Goal: Register for event/course

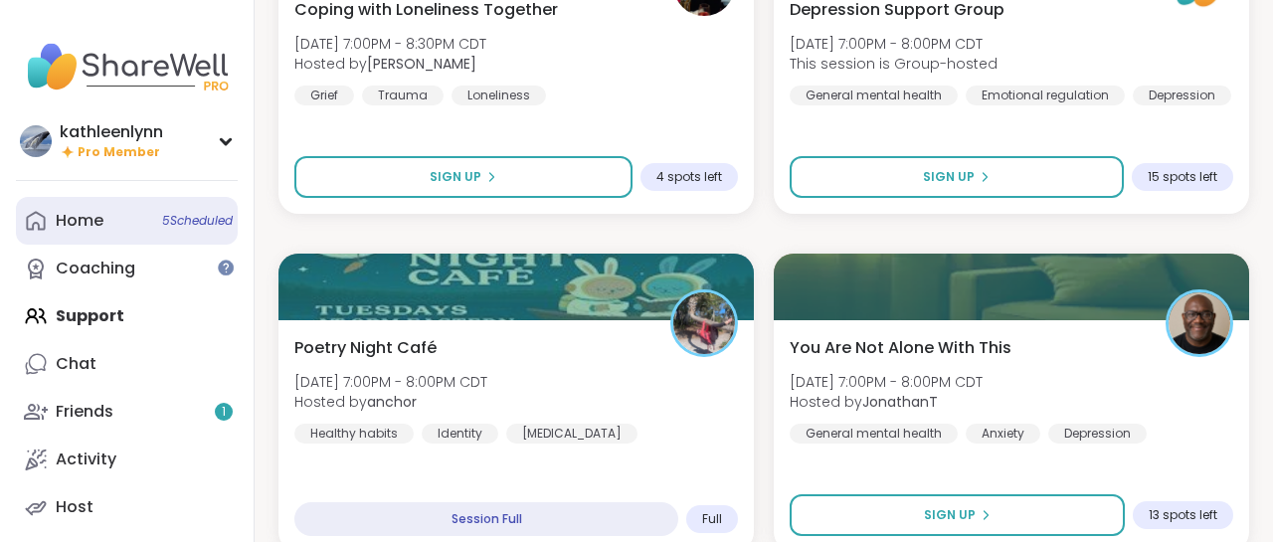
click at [92, 222] on div "Home 5 Scheduled" at bounding box center [80, 221] width 48 height 22
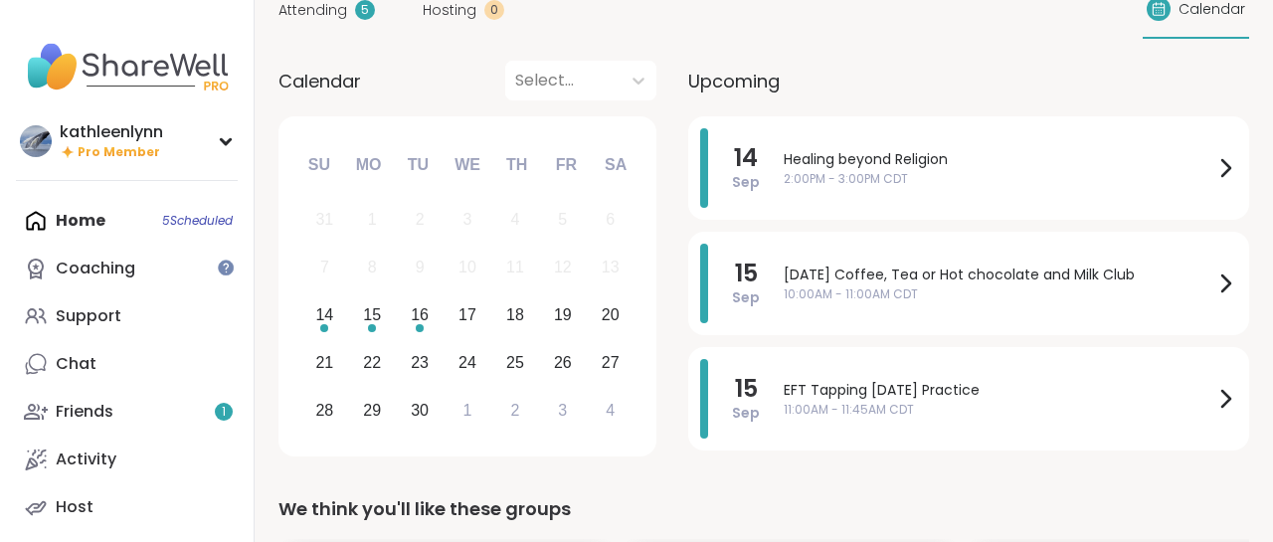
scroll to position [155, 0]
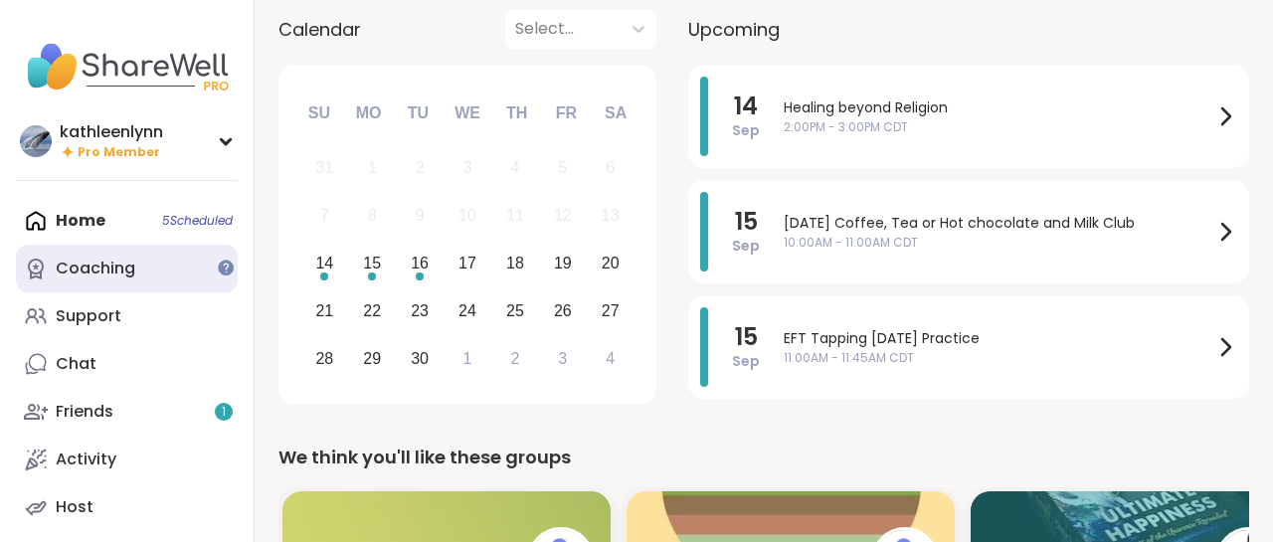
click at [111, 261] on div "Coaching" at bounding box center [96, 268] width 80 height 22
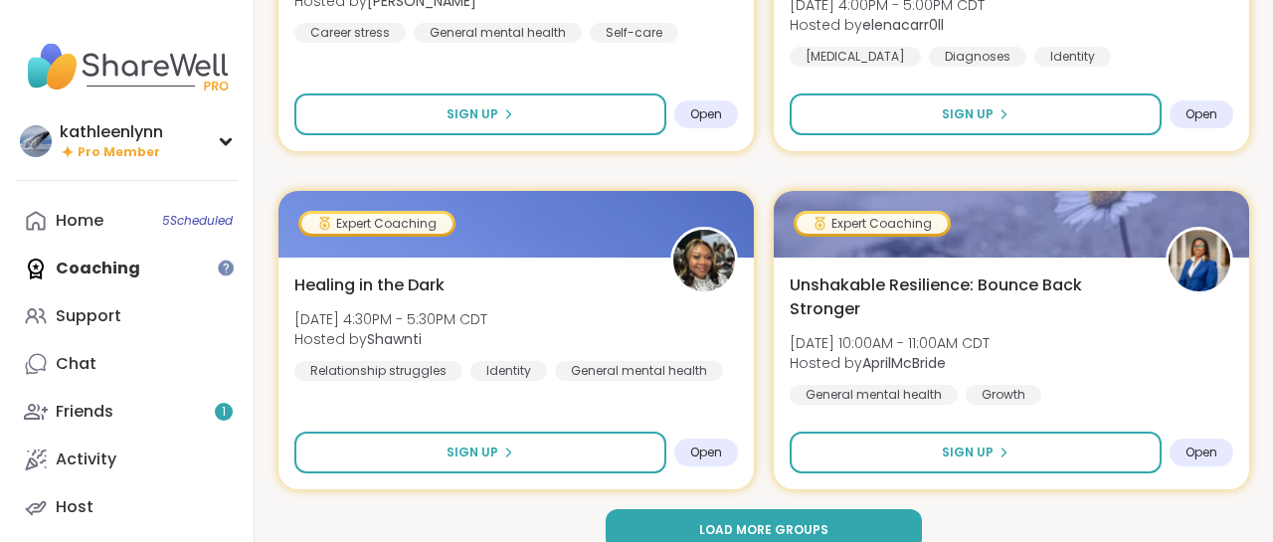
scroll to position [5938, 0]
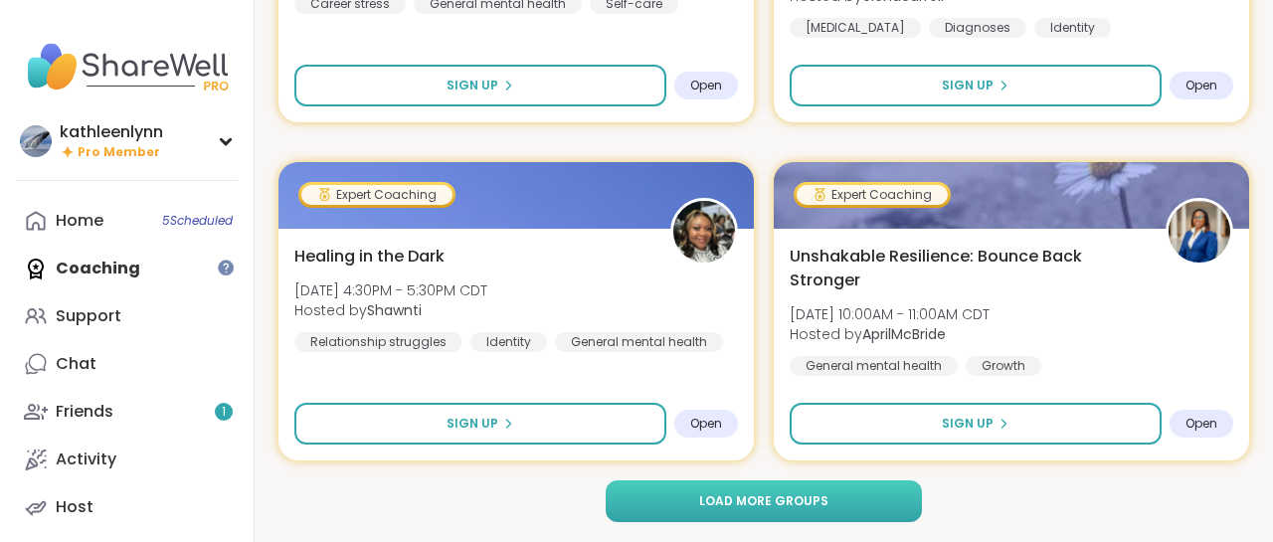
click at [727, 490] on button "Load more groups" at bounding box center [762, 501] width 315 height 42
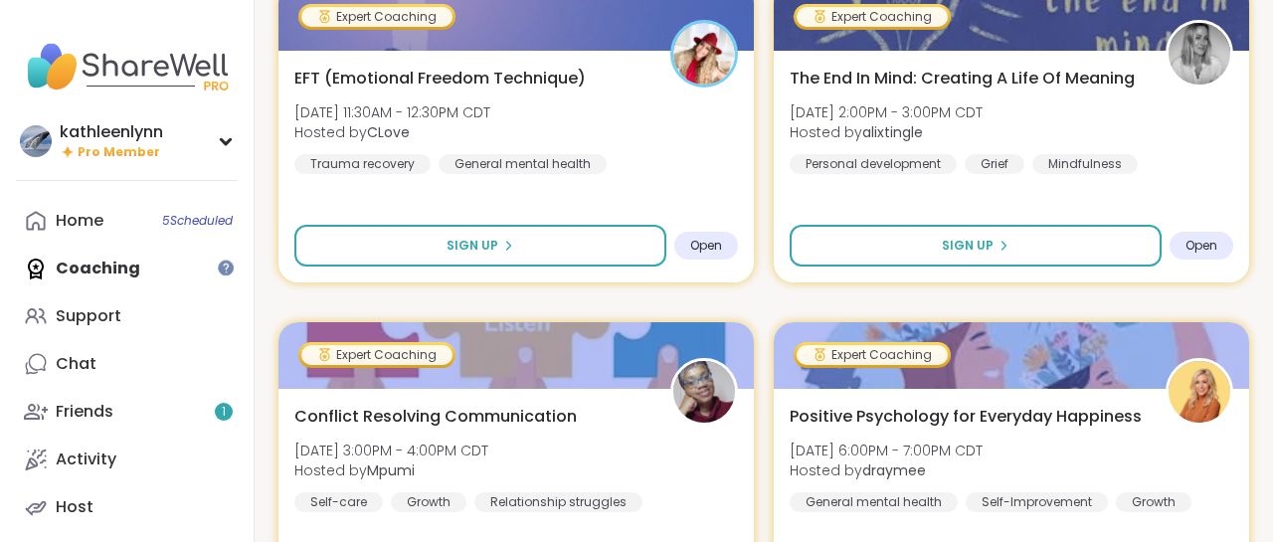
scroll to position [5008, 0]
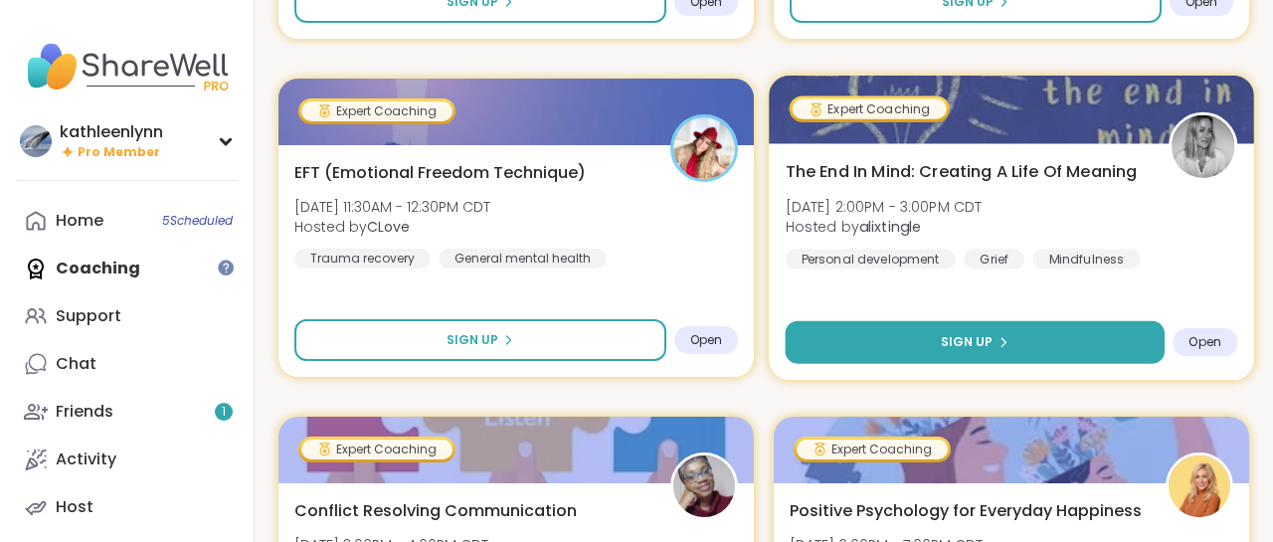
click at [959, 345] on span "Sign Up" at bounding box center [966, 342] width 53 height 18
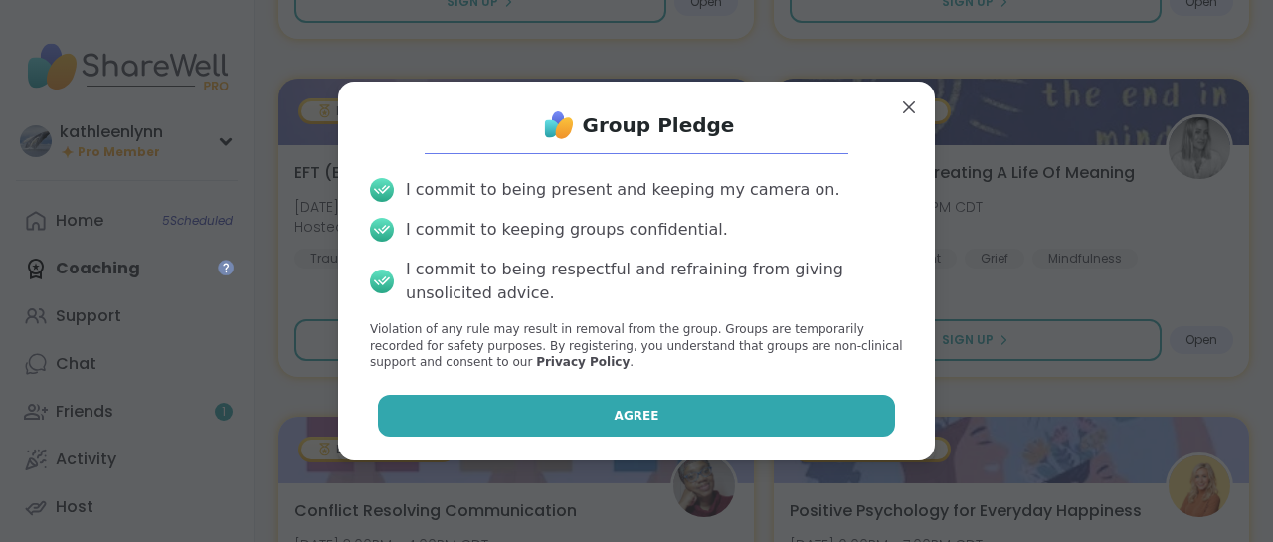
click at [824, 409] on button "Agree" at bounding box center [637, 416] width 518 height 42
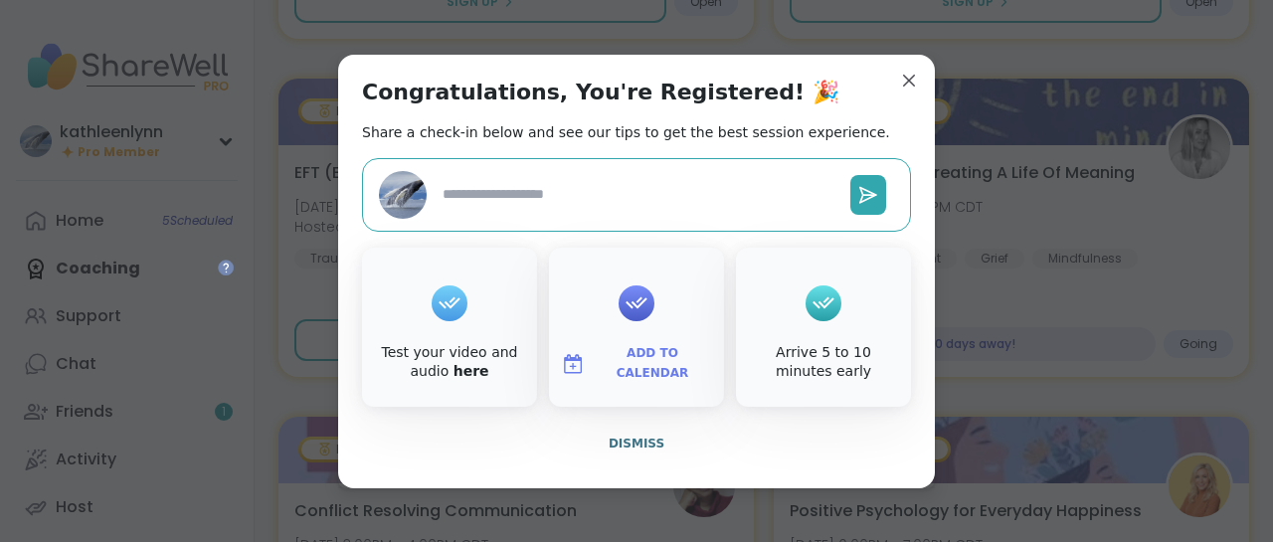
type textarea "*"
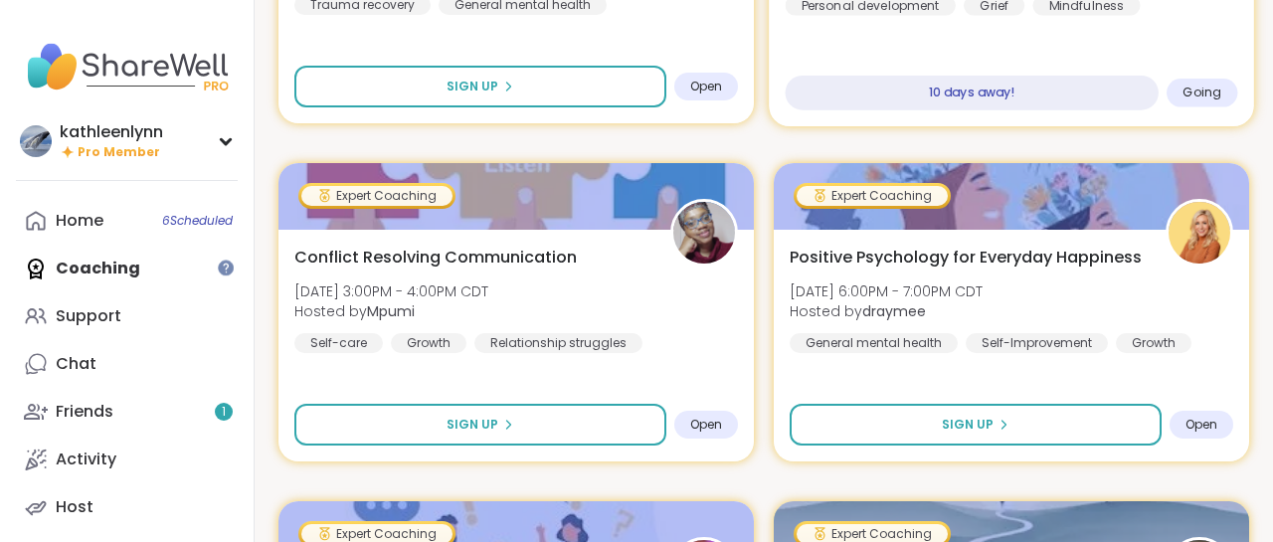
scroll to position [5266, 0]
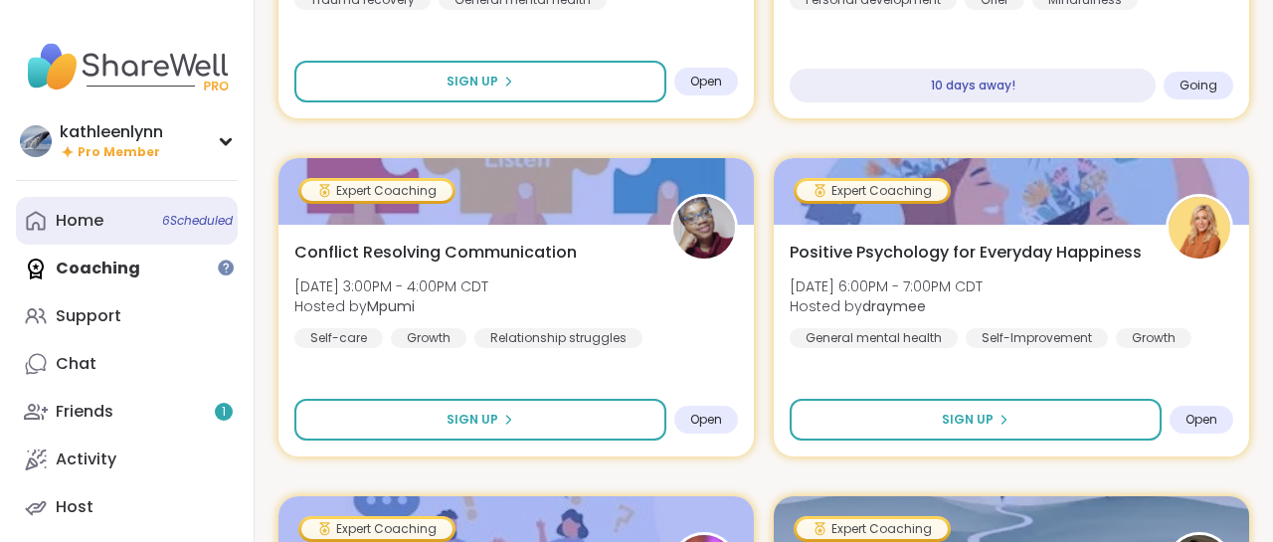
click at [94, 221] on div "Home 6 Scheduled" at bounding box center [80, 221] width 48 height 22
